Goal: Check status: Check status

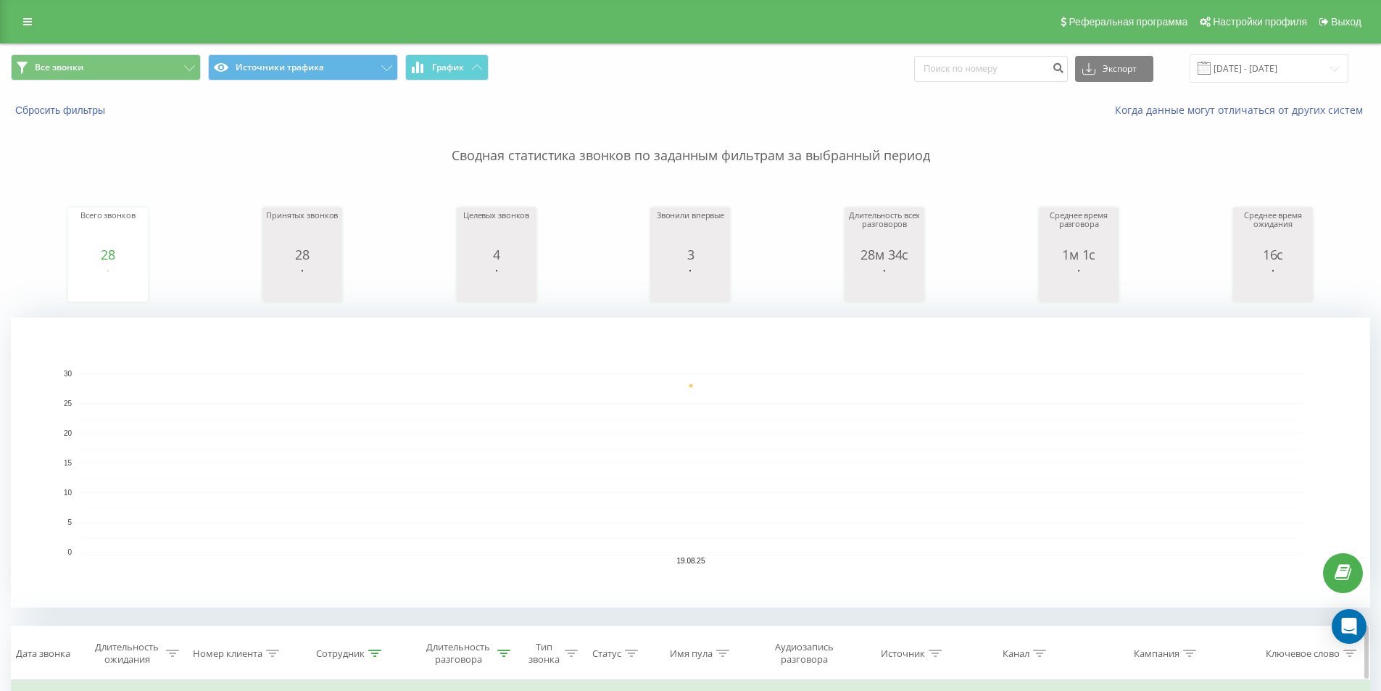
click at [503, 655] on icon at bounding box center [503, 653] width 13 height 7
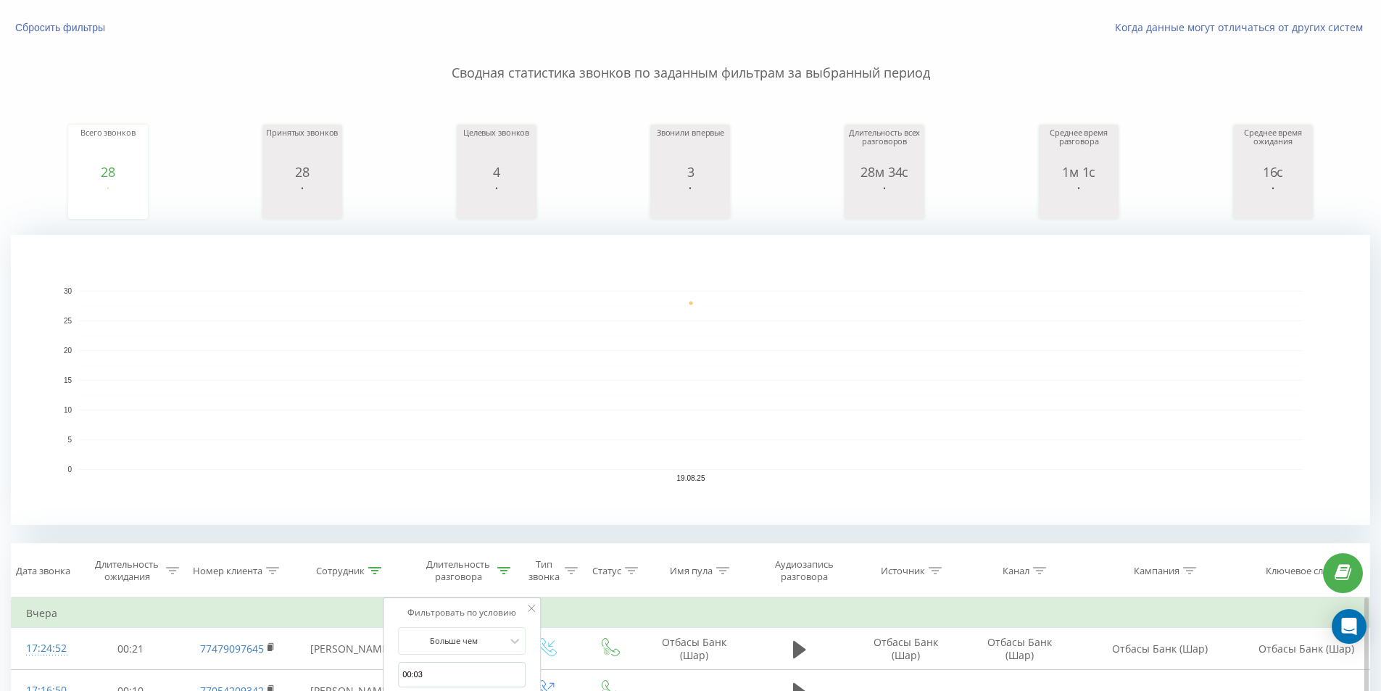
scroll to position [145, 0]
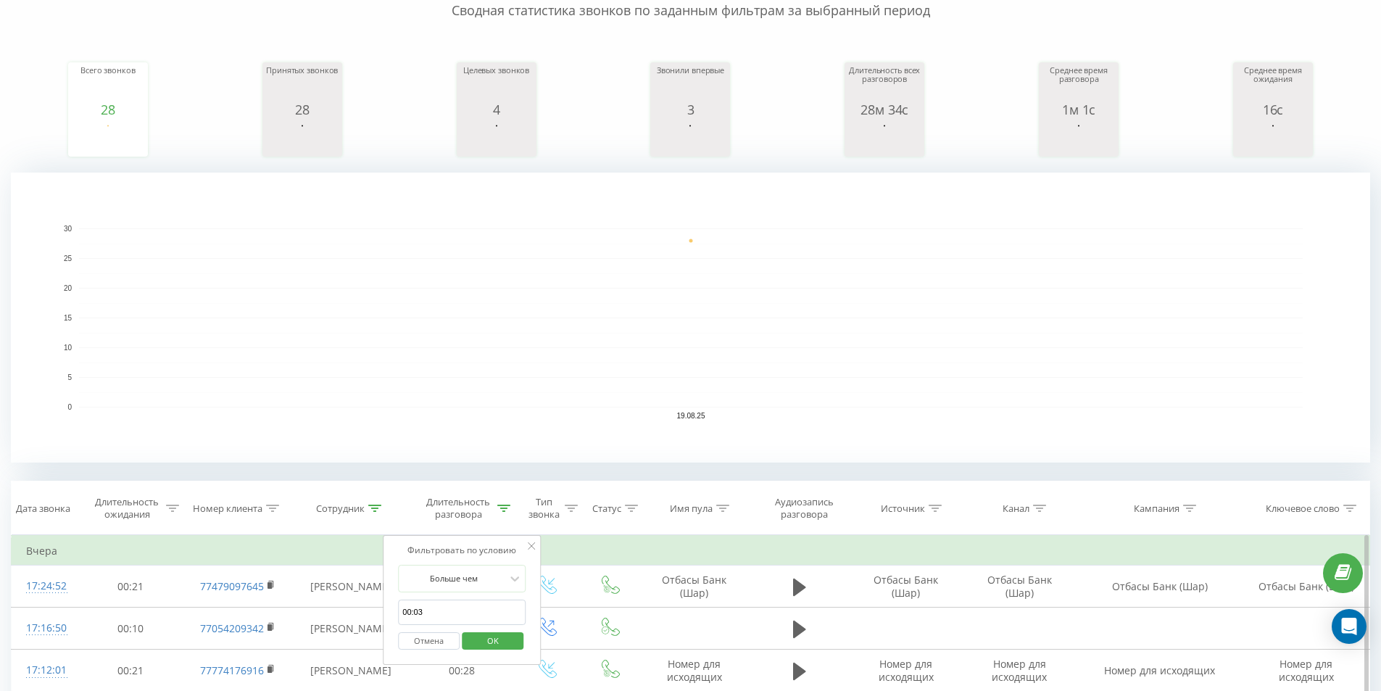
drag, startPoint x: 497, startPoint y: 628, endPoint x: 494, endPoint y: 646, distance: 18.5
click at [497, 634] on div "Отмена OK" at bounding box center [462, 641] width 128 height 33
click at [494, 646] on span "OK" at bounding box center [493, 640] width 41 height 22
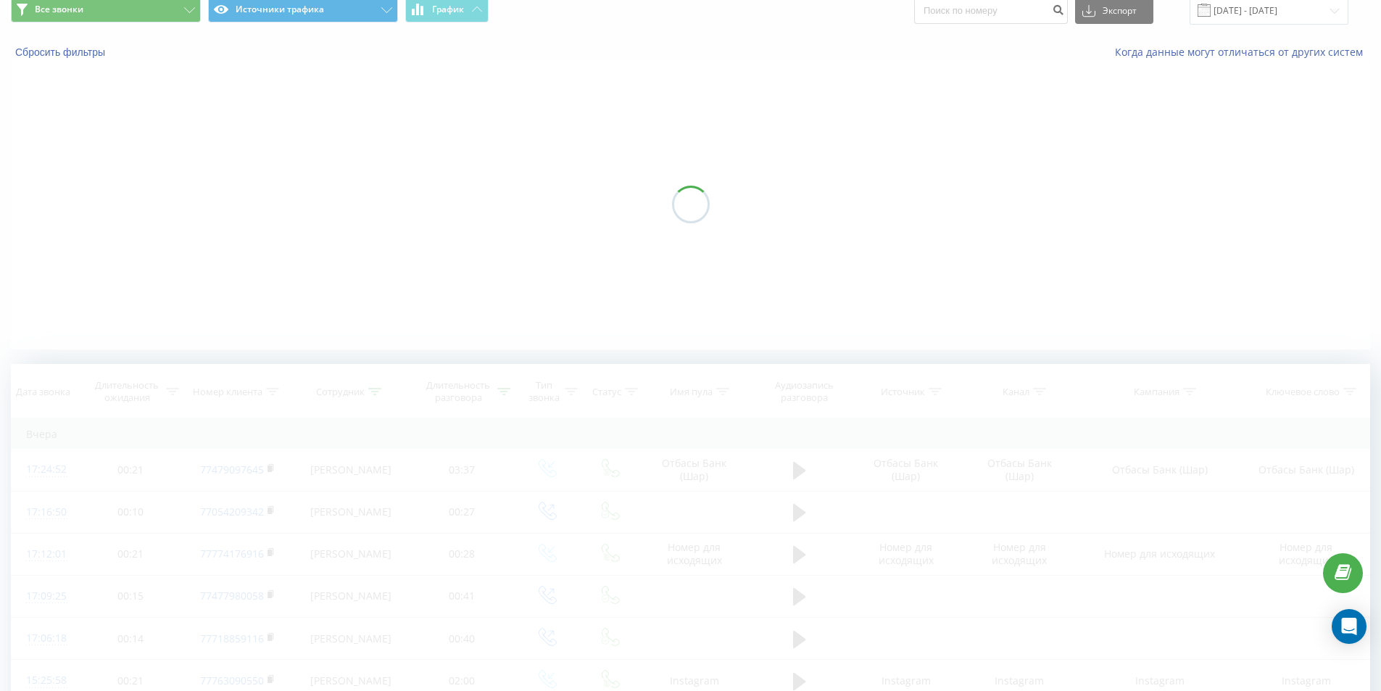
scroll to position [0, 0]
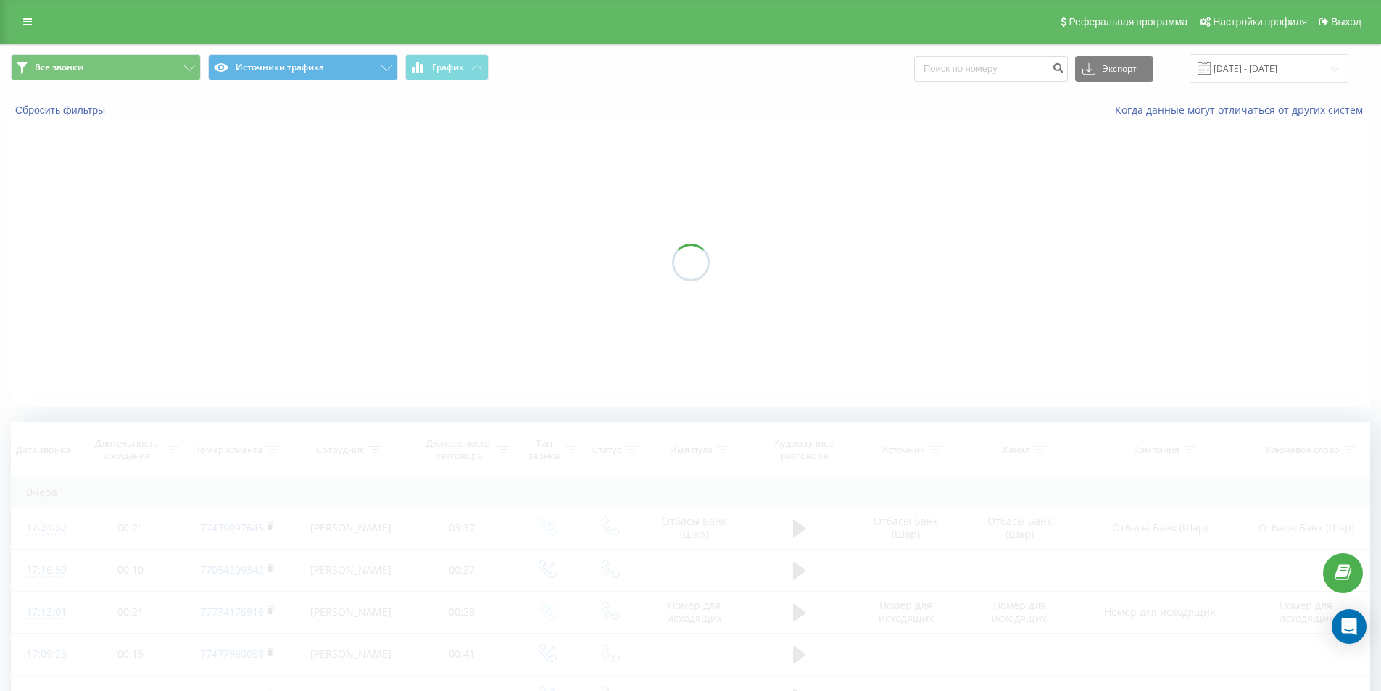
click at [567, 395] on div at bounding box center [690, 262] width 1359 height 290
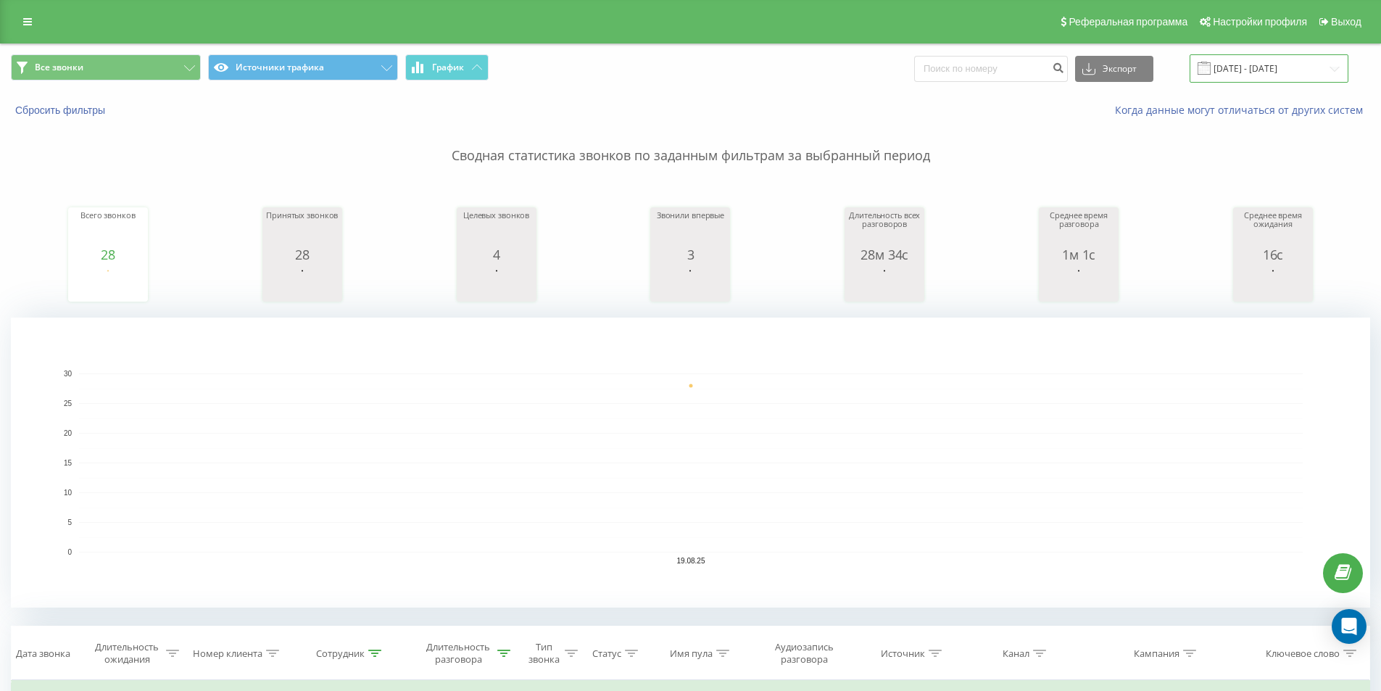
click at [1227, 70] on input "[DATE] - [DATE]" at bounding box center [1269, 68] width 159 height 28
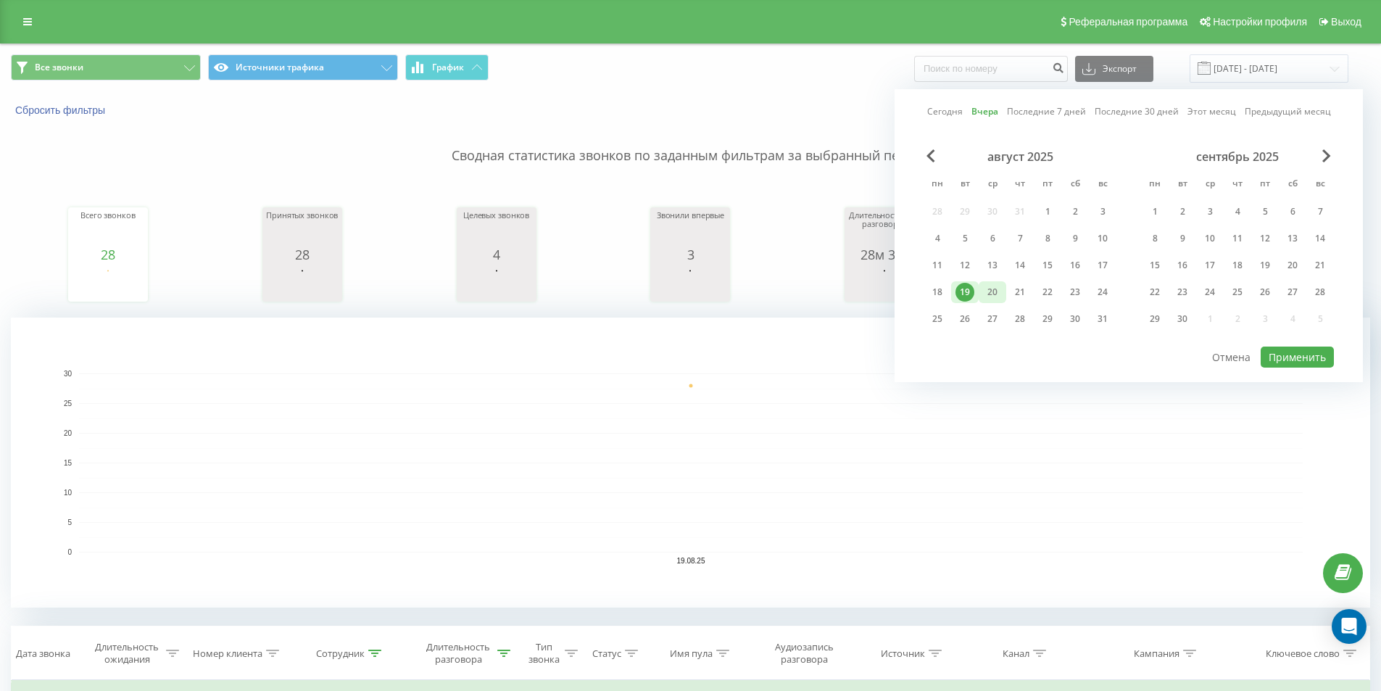
click at [990, 296] on div "20" at bounding box center [992, 292] width 19 height 19
click at [1274, 353] on button "Применить" at bounding box center [1297, 357] width 73 height 21
type input "[DATE] - [DATE]"
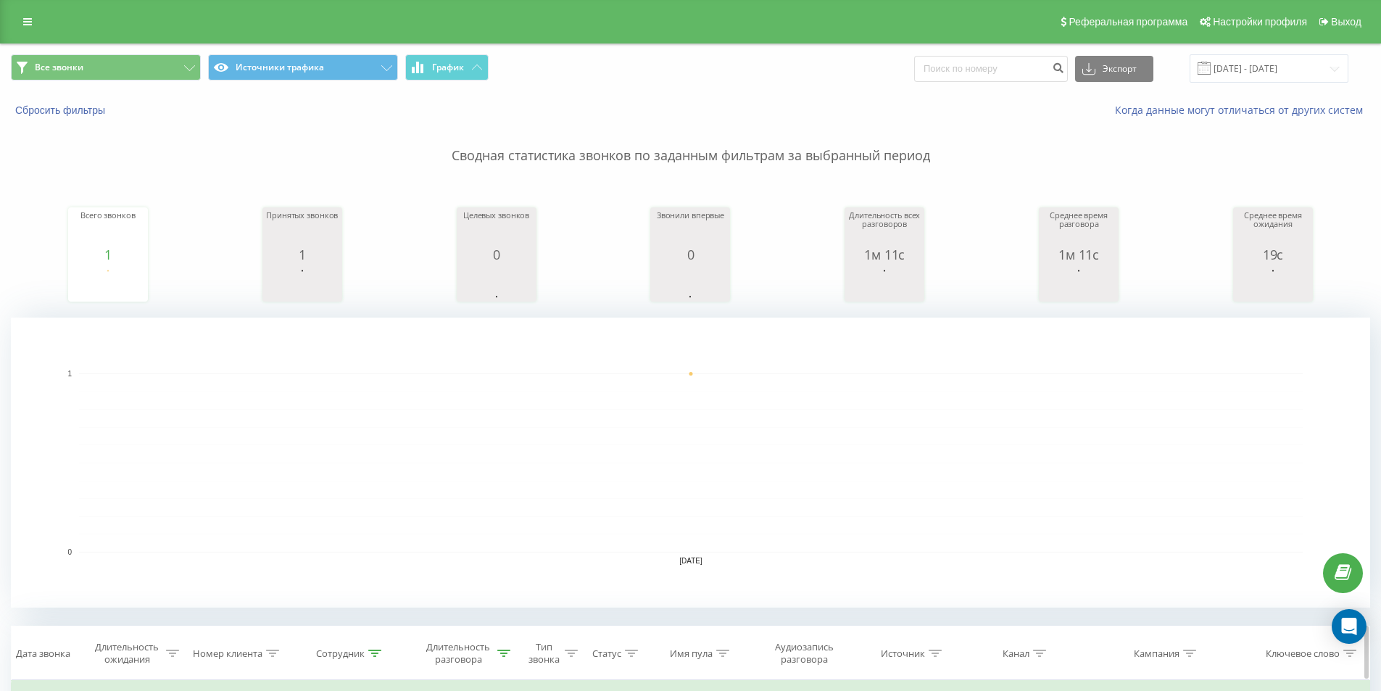
click at [497, 655] on div "Длительность разговора" at bounding box center [467, 653] width 88 height 25
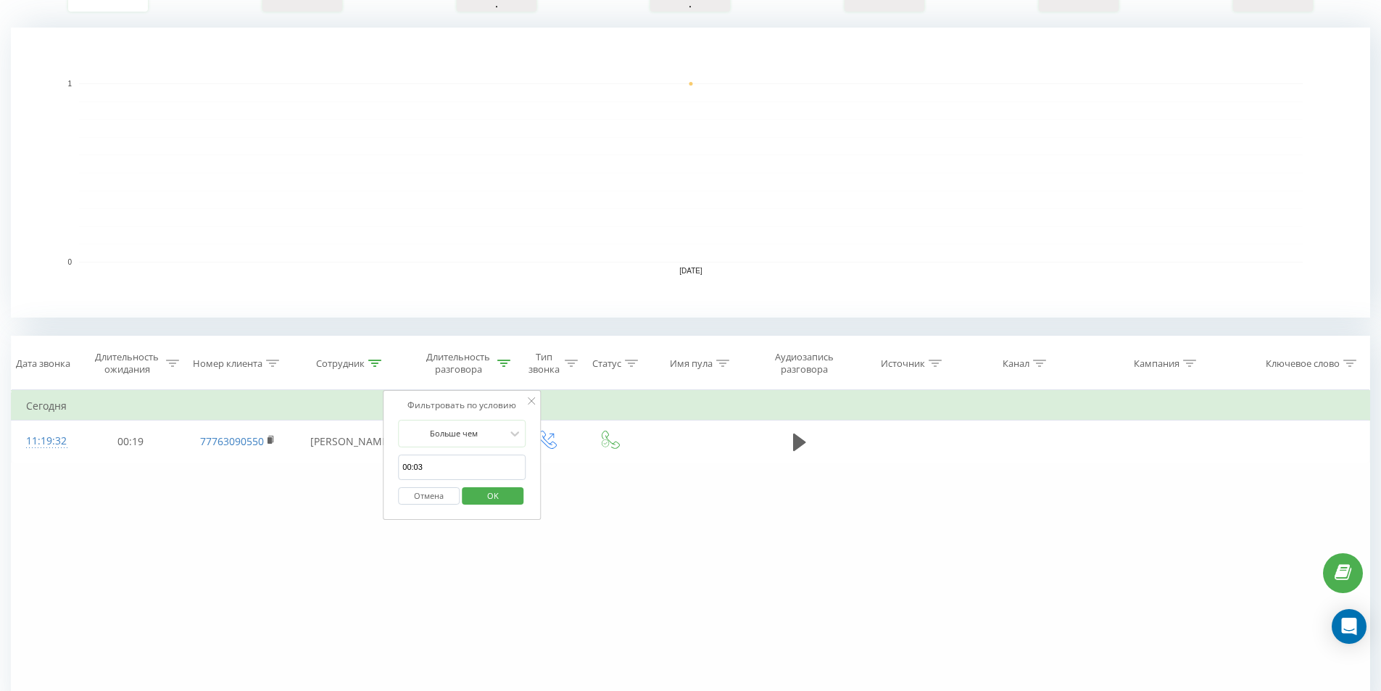
click at [496, 506] on span "OK" at bounding box center [493, 495] width 41 height 22
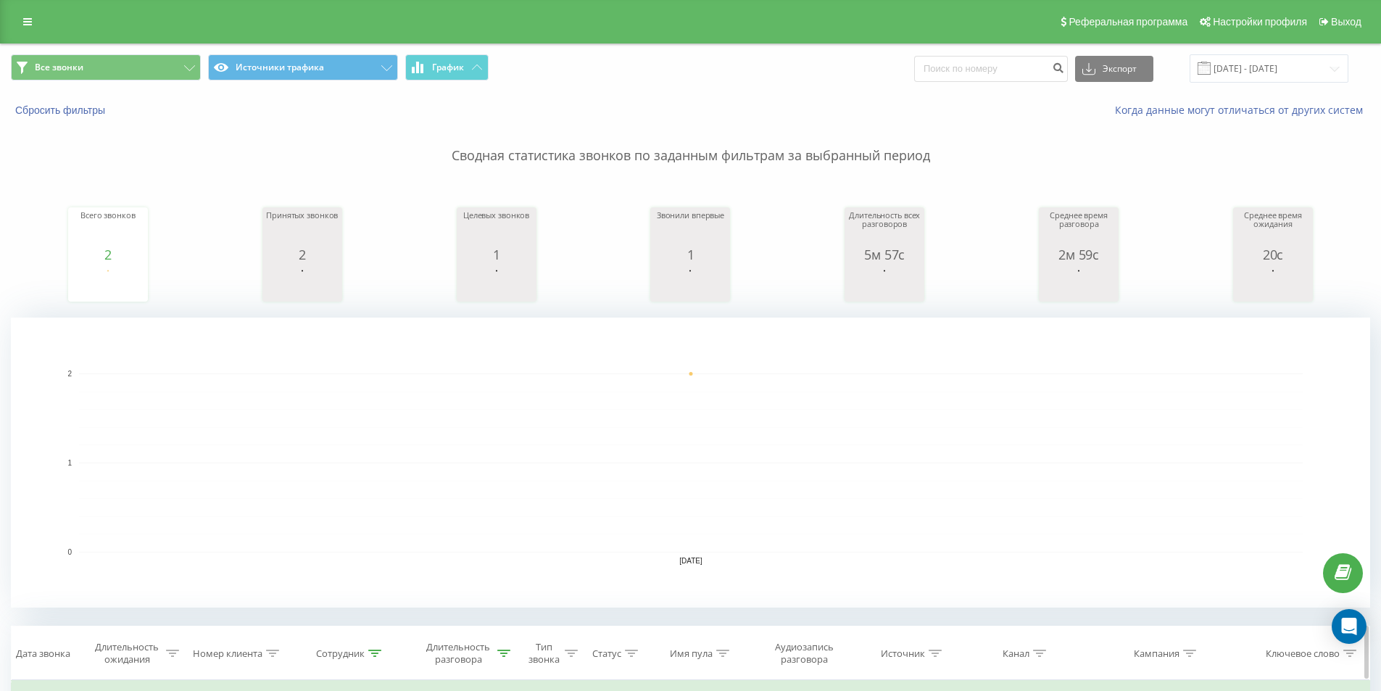
click at [721, 325] on rect "A chart." at bounding box center [690, 463] width 1359 height 290
